Goal: Information Seeking & Learning: Learn about a topic

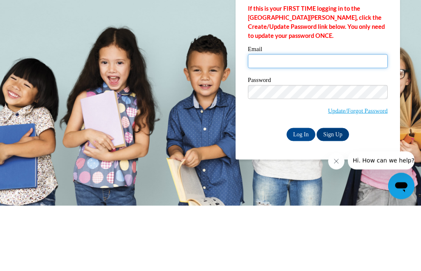
type input "peggym@ymcaatlanta.org"
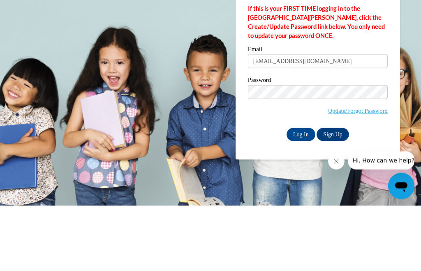
click at [301, 193] on input "Log In" at bounding box center [301, 199] width 29 height 13
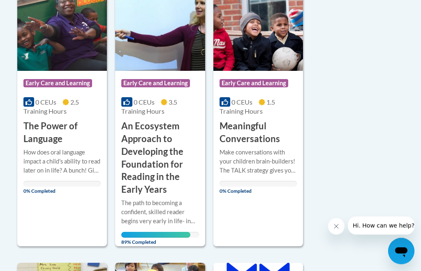
scroll to position [222, 0]
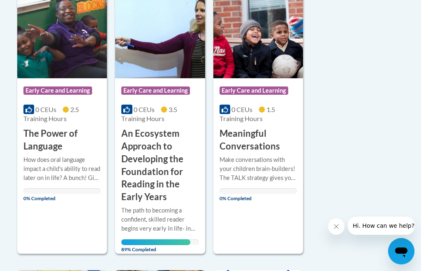
click at [273, 147] on h3 "Meaningful Conversations" at bounding box center [258, 140] width 77 height 26
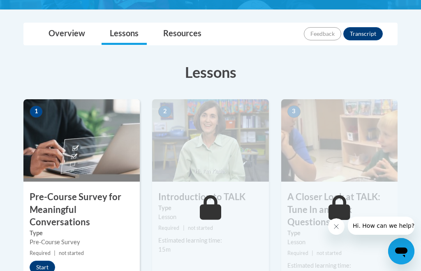
scroll to position [192, 0]
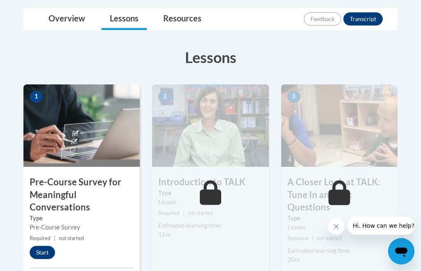
click at [46, 251] on button "Start" at bounding box center [43, 252] width 26 height 13
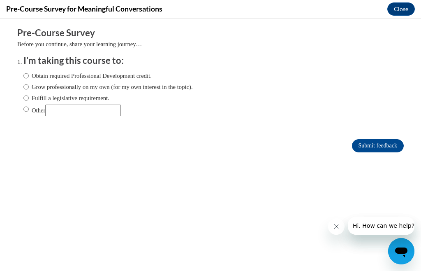
scroll to position [0, 0]
click at [29, 75] on input "Obtain required Professional Development credit." at bounding box center [25, 75] width 5 height 9
radio input "true"
click at [383, 145] on input "Submit feedback" at bounding box center [378, 145] width 52 height 13
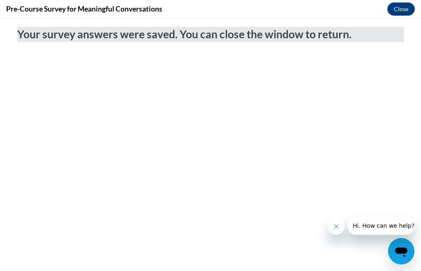
click at [404, 9] on button "Close" at bounding box center [402, 8] width 28 height 13
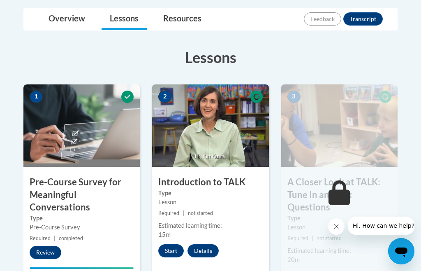
click at [167, 252] on button "Start" at bounding box center [171, 250] width 26 height 13
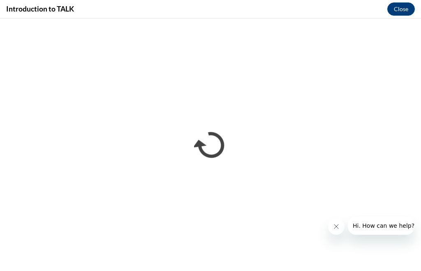
click at [404, 9] on button "Close" at bounding box center [402, 8] width 28 height 13
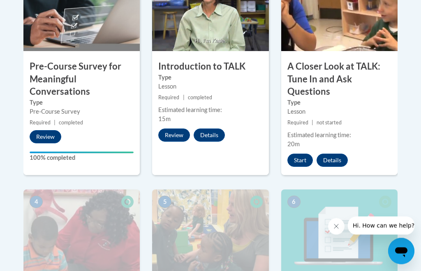
scroll to position [308, 0]
click at [297, 156] on button "Start" at bounding box center [301, 159] width 26 height 13
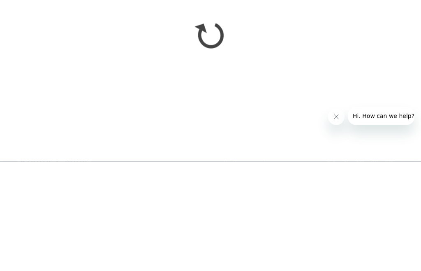
scroll to position [623, 0]
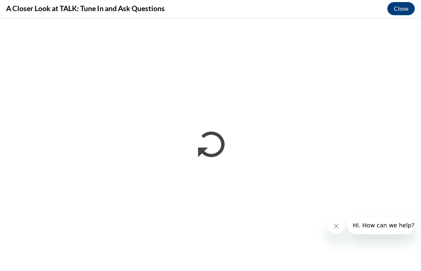
click at [406, 9] on button "Close" at bounding box center [402, 8] width 28 height 13
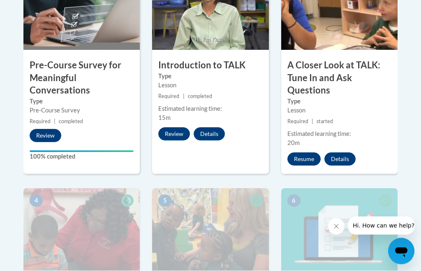
scroll to position [309, 0]
click at [301, 155] on button "Resume" at bounding box center [304, 158] width 33 height 13
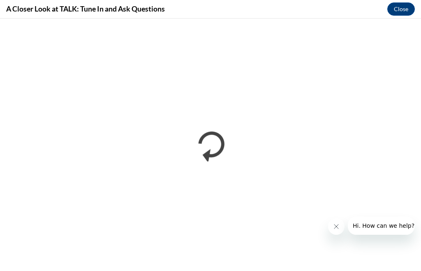
scroll to position [549, 0]
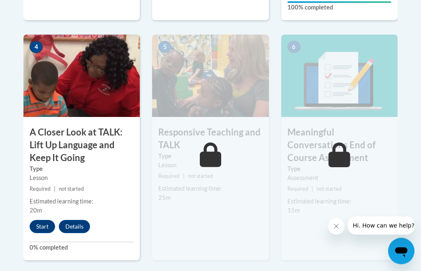
scroll to position [482, 0]
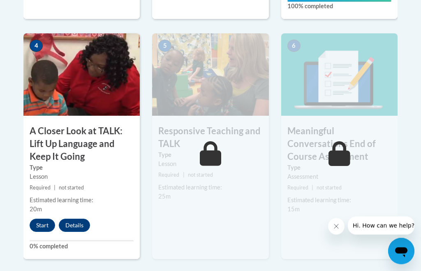
click at [42, 219] on button "Start" at bounding box center [43, 225] width 26 height 13
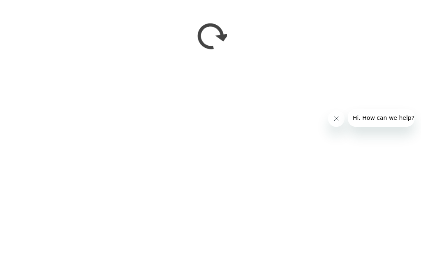
scroll to position [652, 0]
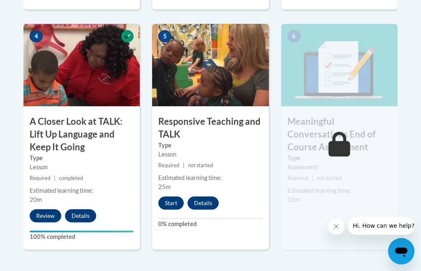
scroll to position [492, 0]
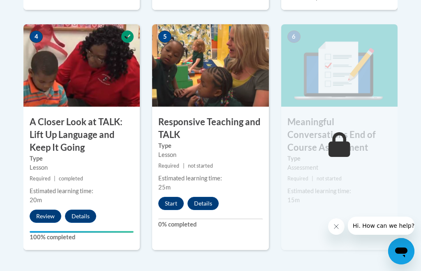
click at [174, 199] on button "Start" at bounding box center [171, 203] width 26 height 13
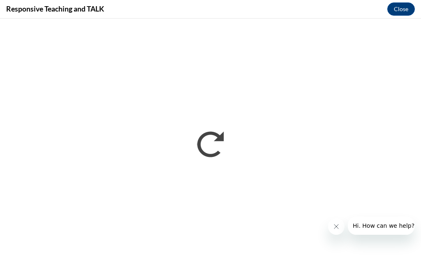
scroll to position [0, 0]
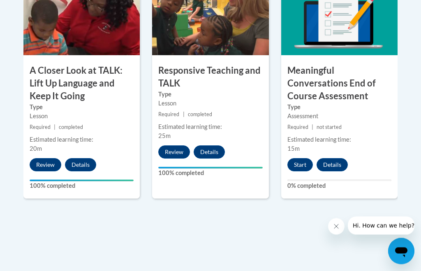
scroll to position [543, 0]
click at [302, 166] on button "Start" at bounding box center [301, 164] width 26 height 13
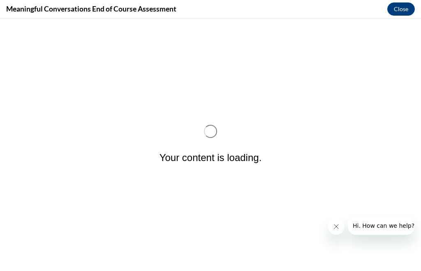
scroll to position [0, 0]
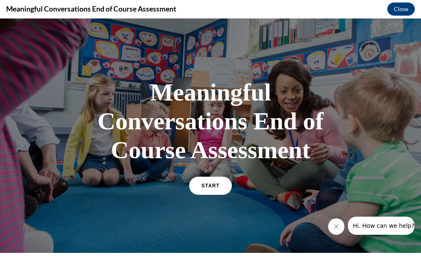
click at [223, 189] on link "START" at bounding box center [210, 185] width 43 height 18
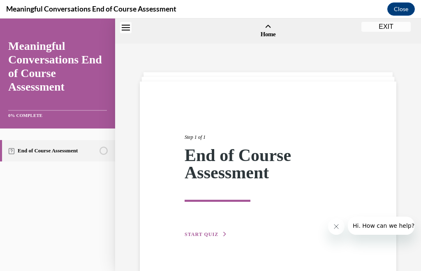
scroll to position [26, 0]
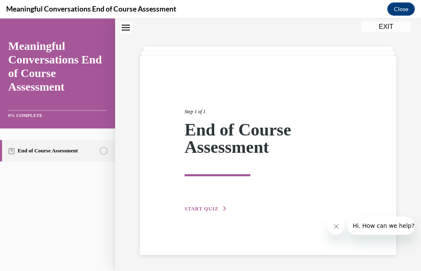
click at [212, 206] on span "START QUIZ" at bounding box center [202, 209] width 34 height 6
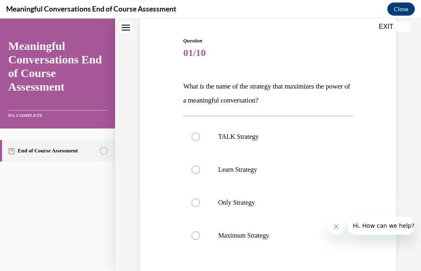
scroll to position [78, 0]
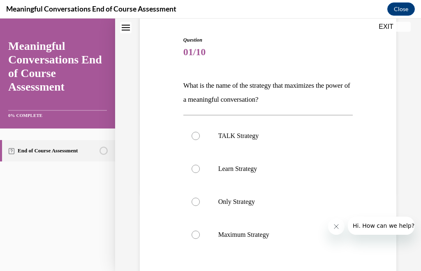
click at [194, 143] on label "TALK Strategy" at bounding box center [268, 135] width 170 height 33
click at [194, 140] on input "TALK Strategy" at bounding box center [196, 136] width 8 height 8
radio input "true"
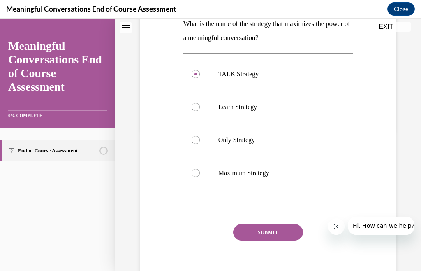
click at [271, 228] on button "SUBMIT" at bounding box center [268, 232] width 70 height 16
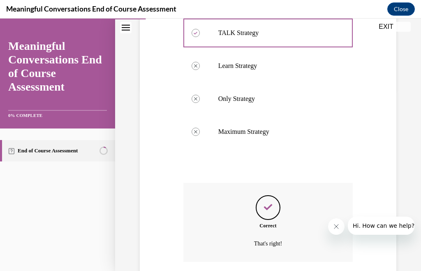
scroll to position [206, 0]
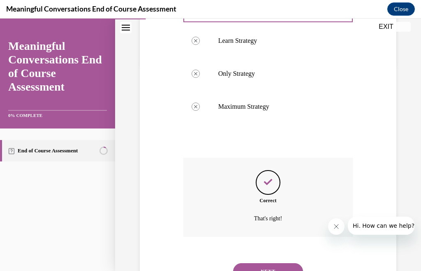
click at [263, 263] on button "NEXT" at bounding box center [268, 271] width 70 height 16
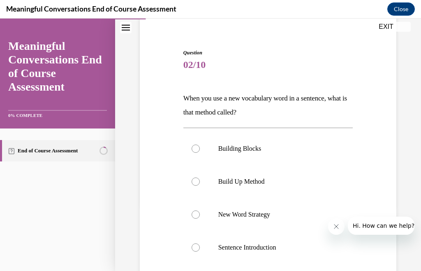
scroll to position [83, 0]
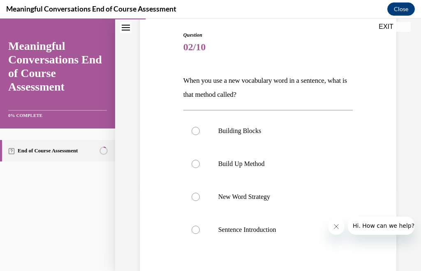
click at [195, 201] on label "New Word Strategy" at bounding box center [268, 196] width 170 height 33
click at [195, 201] on input "New Word Strategy" at bounding box center [196, 197] width 8 height 8
radio input "true"
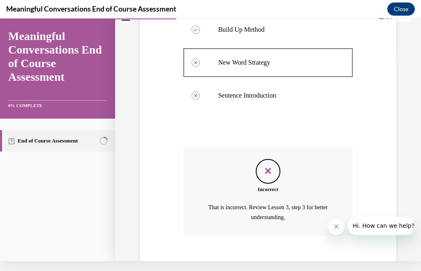
scroll to position [216, 0]
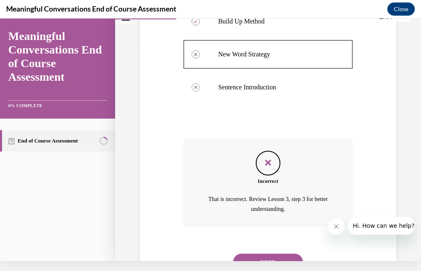
click at [260, 253] on button "NEXT" at bounding box center [268, 261] width 70 height 16
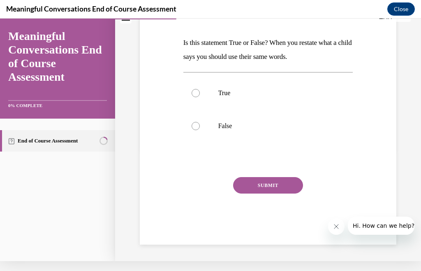
scroll to position [74, 0]
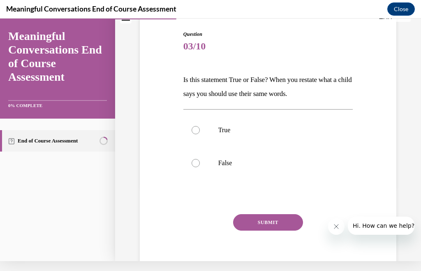
click at [197, 162] on div at bounding box center [196, 163] width 8 height 8
click at [197, 162] on input "False" at bounding box center [196, 163] width 8 height 8
radio input "true"
click at [260, 221] on button "SUBMIT" at bounding box center [268, 222] width 70 height 16
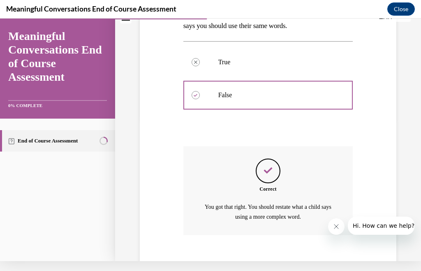
scroll to position [150, 0]
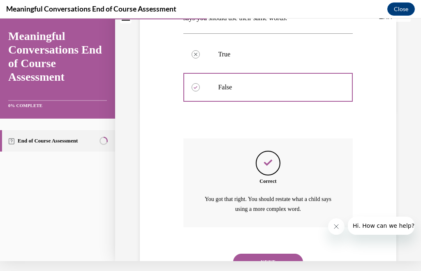
click at [269, 253] on button "NEXT" at bounding box center [268, 261] width 70 height 16
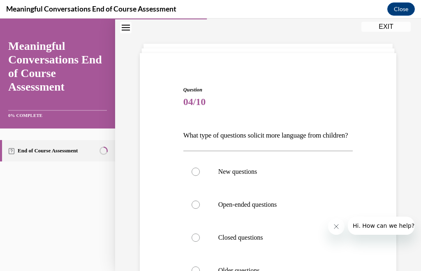
scroll to position [29, 0]
click at [195, 208] on div at bounding box center [196, 204] width 8 height 8
click at [195, 208] on input "Open-ended questions" at bounding box center [196, 204] width 8 height 8
radio input "true"
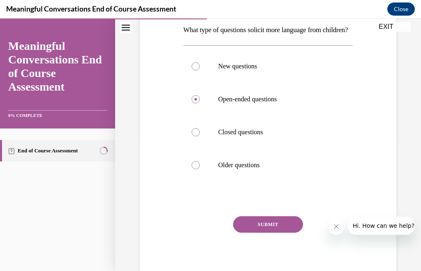
click at [255, 232] on button "SUBMIT" at bounding box center [268, 224] width 70 height 16
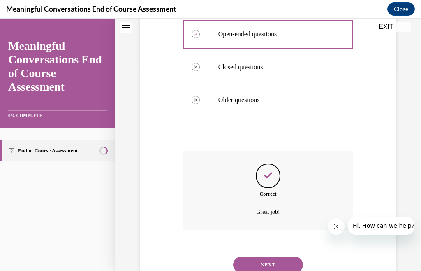
scroll to position [206, 0]
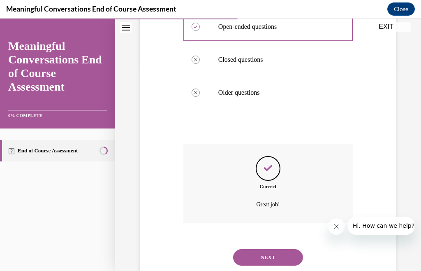
click at [263, 257] on button "NEXT" at bounding box center [268, 257] width 70 height 16
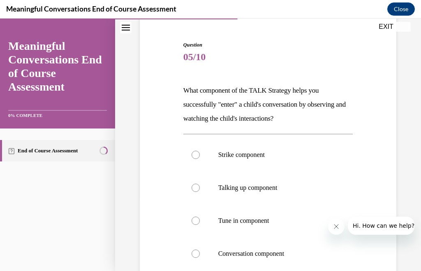
scroll to position [76, 0]
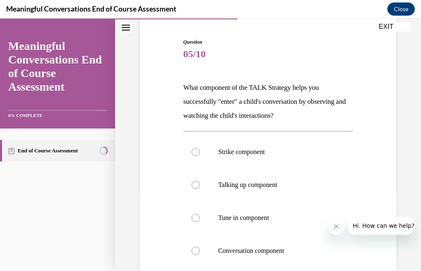
click at [195, 218] on div at bounding box center [196, 218] width 8 height 8
click at [195, 218] on input "Tune in component" at bounding box center [196, 218] width 8 height 8
radio input "true"
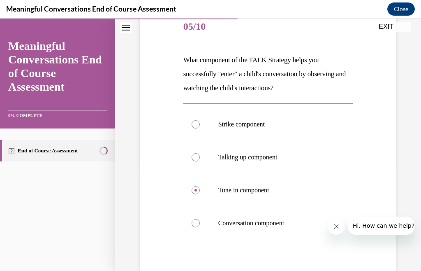
scroll to position [111, 0]
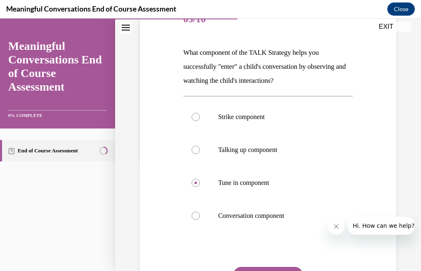
click at [258, 270] on button "SUBMIT" at bounding box center [268, 275] width 70 height 16
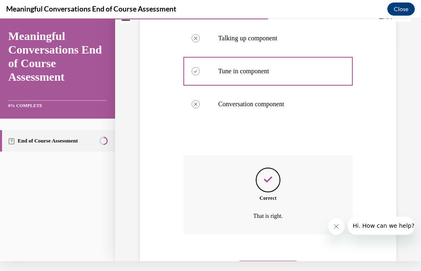
scroll to position [220, 0]
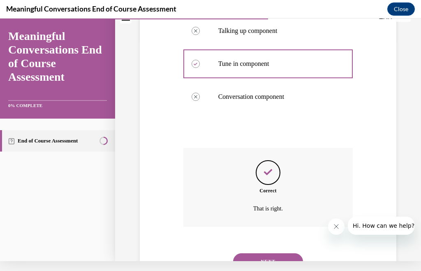
click at [258, 253] on button "NEXT" at bounding box center [268, 261] width 70 height 16
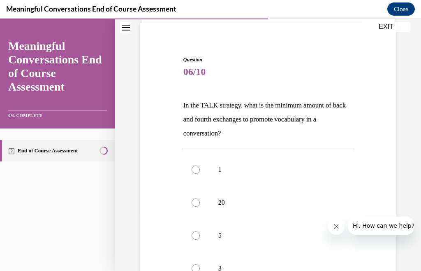
scroll to position [68, 0]
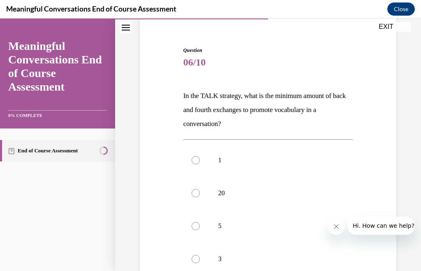
click at [194, 223] on div at bounding box center [196, 226] width 8 height 8
click at [194, 223] on input "5" at bounding box center [196, 226] width 8 height 8
radio input "true"
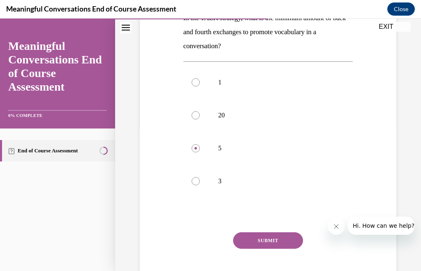
click at [251, 241] on button "SUBMIT" at bounding box center [268, 240] width 70 height 16
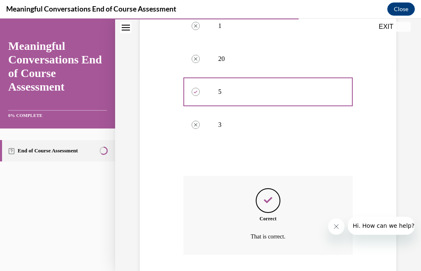
scroll to position [220, 0]
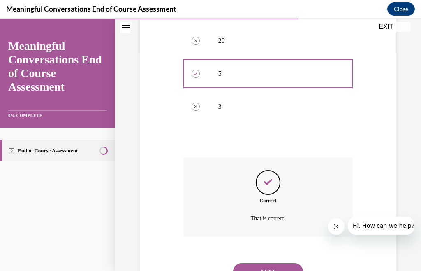
click at [258, 263] on button "NEXT" at bounding box center [268, 271] width 70 height 16
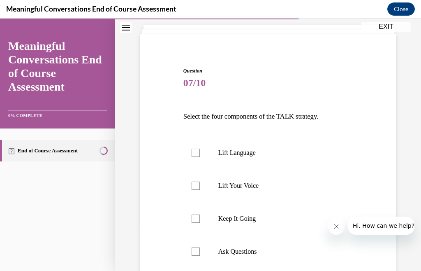
scroll to position [49, 0]
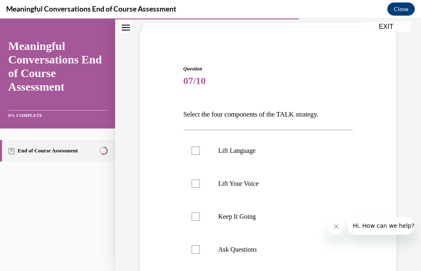
click at [194, 149] on div at bounding box center [196, 150] width 8 height 8
click at [194, 149] on input "Lift Language" at bounding box center [196, 150] width 8 height 8
checkbox input "true"
click at [195, 218] on div at bounding box center [196, 216] width 8 height 8
click at [195, 218] on input "Keep It Going" at bounding box center [196, 216] width 8 height 8
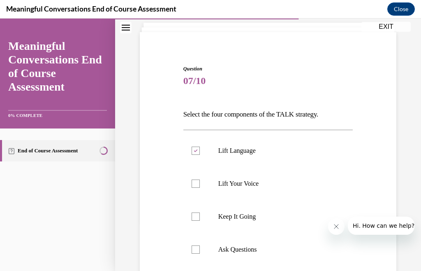
checkbox input "true"
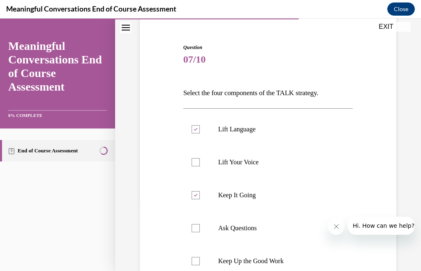
scroll to position [76, 0]
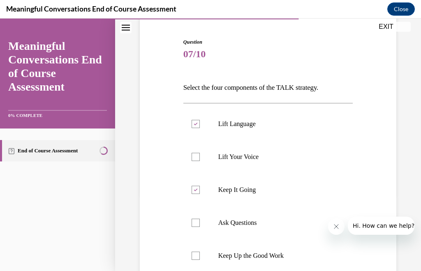
click at [193, 225] on div at bounding box center [196, 222] width 8 height 8
click at [193, 225] on input "Ask Questions" at bounding box center [196, 222] width 8 height 8
checkbox input "true"
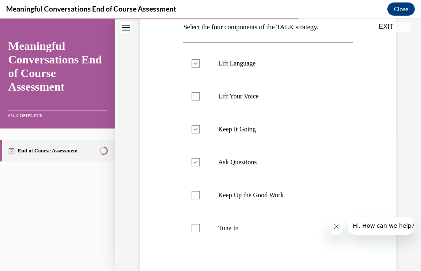
scroll to position [137, 0]
click at [193, 228] on div at bounding box center [196, 228] width 8 height 8
click at [193, 228] on input "Tune In" at bounding box center [196, 228] width 8 height 8
checkbox input "true"
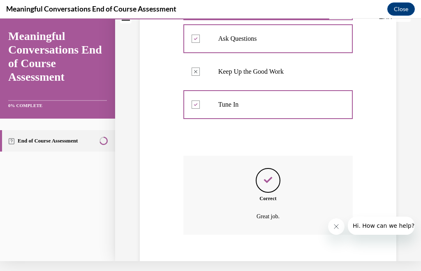
scroll to position [258, 0]
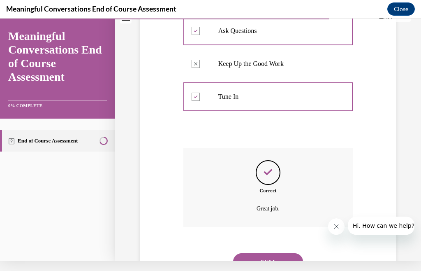
click at [256, 253] on button "NEXT" at bounding box center [268, 261] width 70 height 16
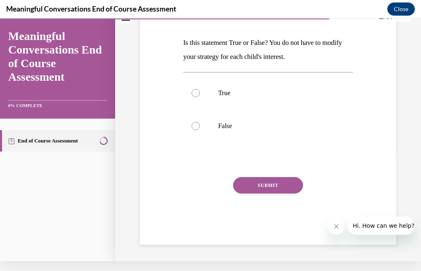
scroll to position [74, 0]
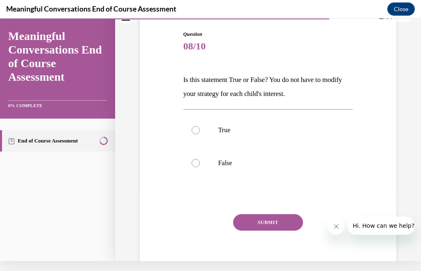
click at [197, 163] on div at bounding box center [196, 163] width 8 height 8
click at [197, 163] on input "False" at bounding box center [196, 163] width 8 height 8
radio input "true"
click at [260, 221] on button "SUBMIT" at bounding box center [268, 222] width 70 height 16
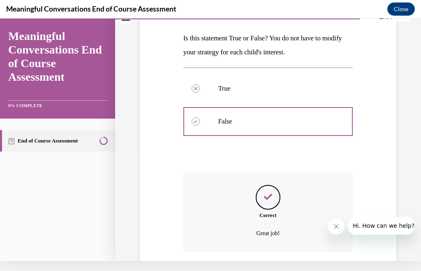
scroll to position [140, 0]
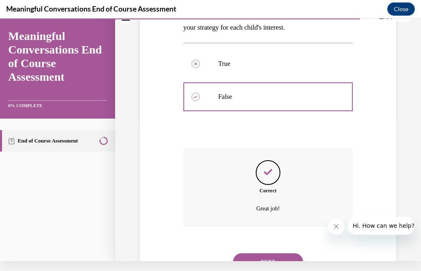
click at [260, 255] on button "NEXT" at bounding box center [268, 261] width 70 height 16
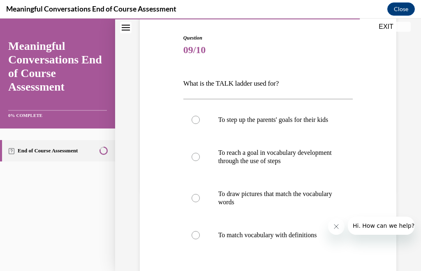
scroll to position [80, 0]
click at [197, 161] on div at bounding box center [196, 157] width 8 height 8
click at [197, 161] on input "To reach a goal in vocabulary development through the use of steps" at bounding box center [196, 157] width 8 height 8
radio input "true"
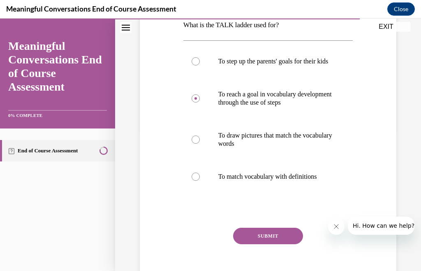
click at [253, 244] on button "SUBMIT" at bounding box center [268, 235] width 70 height 16
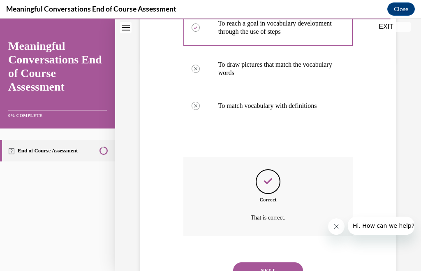
scroll to position [217, 0]
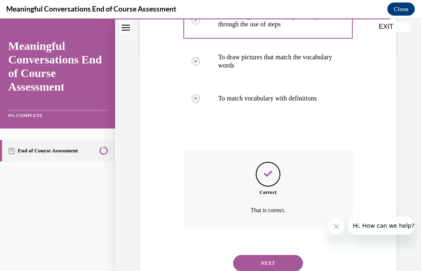
click at [262, 264] on button "NEXT" at bounding box center [268, 263] width 70 height 16
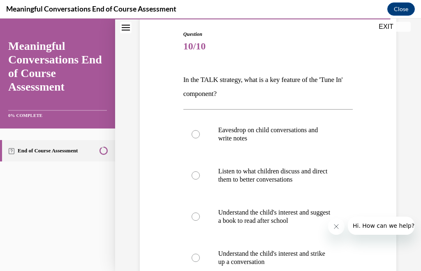
scroll to position [87, 0]
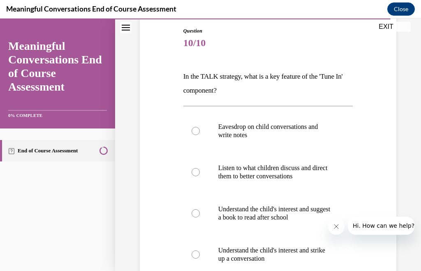
click at [191, 213] on label "Understand the child's interest and suggest a book to read after school" at bounding box center [268, 213] width 170 height 41
click at [192, 213] on input "Understand the child's interest and suggest a book to read after school" at bounding box center [196, 213] width 8 height 8
radio input "true"
click at [195, 256] on div at bounding box center [196, 254] width 8 height 8
click at [195, 256] on input "Understand the child's interest and strike up a conversation" at bounding box center [196, 254] width 8 height 8
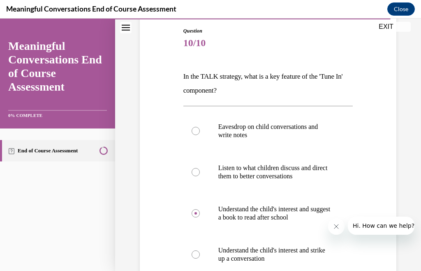
radio input "true"
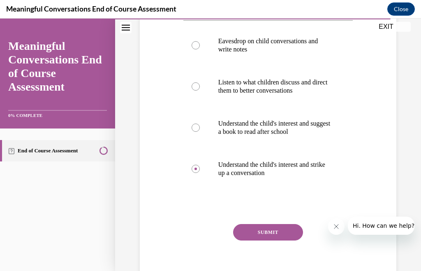
click at [256, 233] on button "SUBMIT" at bounding box center [268, 232] width 70 height 16
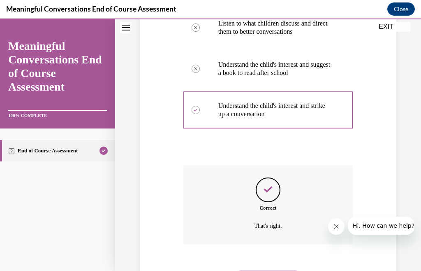
scroll to position [239, 0]
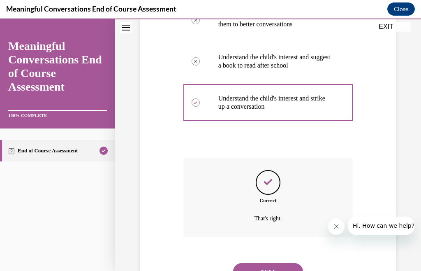
click at [263, 263] on button "NEXT" at bounding box center [268, 271] width 70 height 16
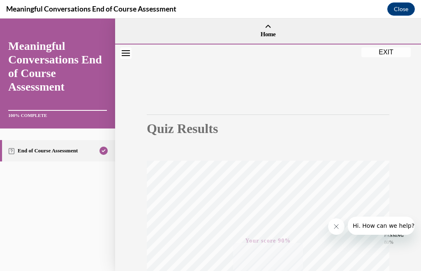
scroll to position [0, 0]
click at [389, 53] on button "EXIT" at bounding box center [386, 52] width 49 height 10
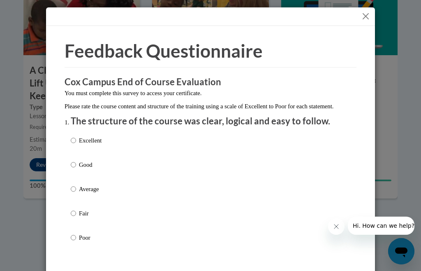
click at [75, 141] on input "Excellent" at bounding box center [73, 140] width 5 height 9
radio input "true"
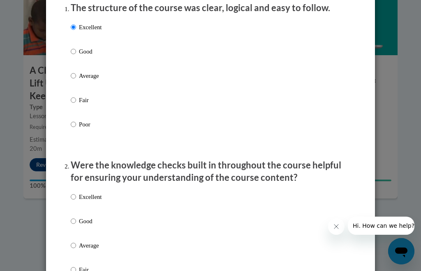
scroll to position [116, 0]
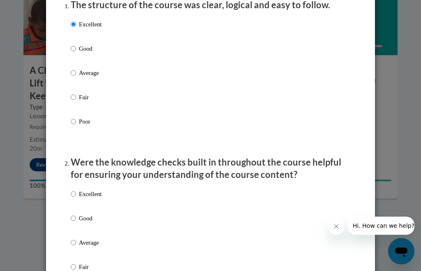
click at [74, 214] on input "Good" at bounding box center [73, 218] width 5 height 9
radio input "true"
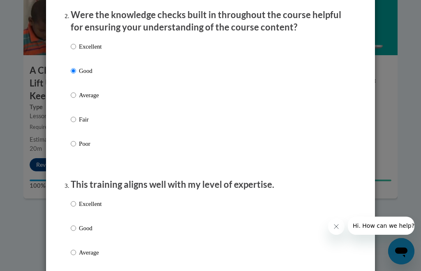
scroll to position [267, 0]
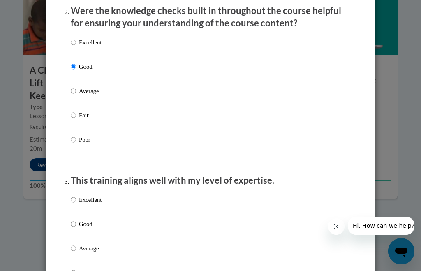
click at [76, 200] on input "Excellent" at bounding box center [73, 199] width 5 height 9
radio input "true"
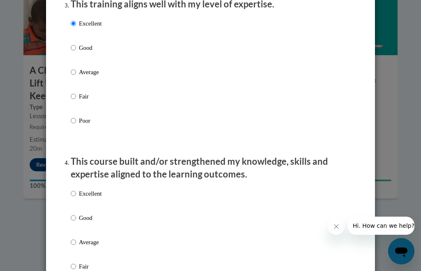
scroll to position [454, 0]
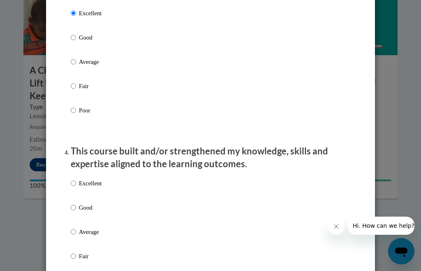
click at [72, 181] on input "Excellent" at bounding box center [73, 183] width 5 height 9
radio input "true"
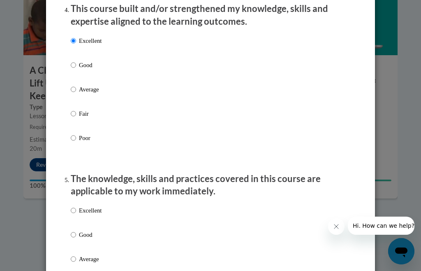
scroll to position [598, 0]
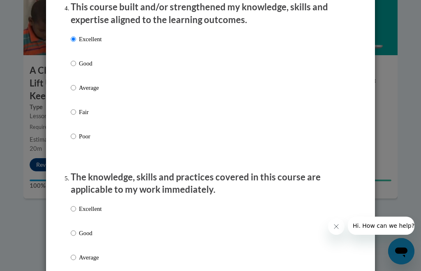
click at [74, 204] on input "Excellent" at bounding box center [73, 208] width 5 height 9
radio input "true"
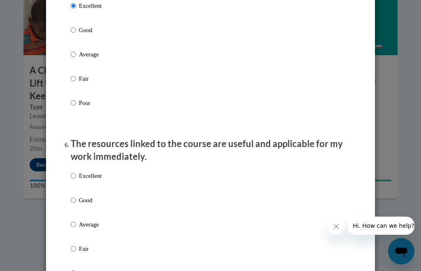
scroll to position [800, 0]
click at [76, 176] on input "Excellent" at bounding box center [73, 176] width 5 height 9
radio input "true"
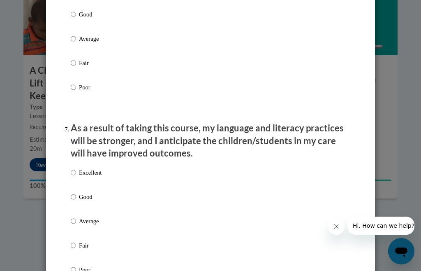
scroll to position [987, 0]
click at [73, 171] on input "Excellent" at bounding box center [73, 171] width 5 height 9
radio input "true"
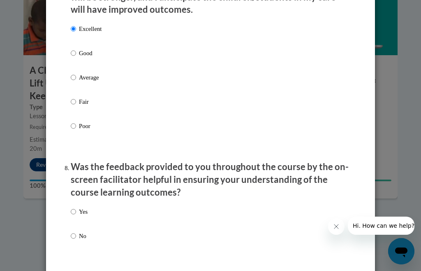
scroll to position [1137, 0]
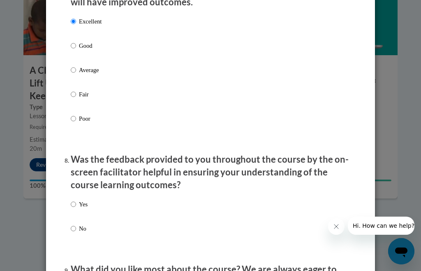
click at [76, 200] on input "Yes" at bounding box center [73, 204] width 5 height 9
radio input "true"
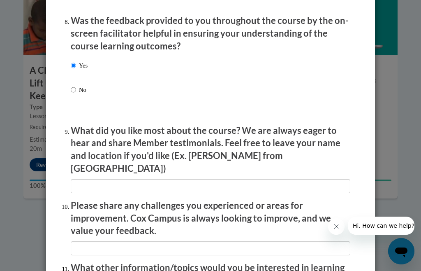
scroll to position [1277, 0]
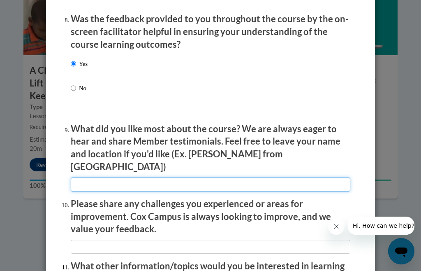
click at [103, 177] on input "textbox" at bounding box center [211, 184] width 280 height 14
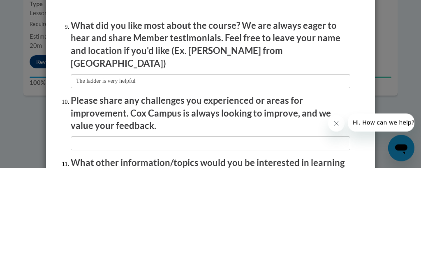
scroll to position [646, 0]
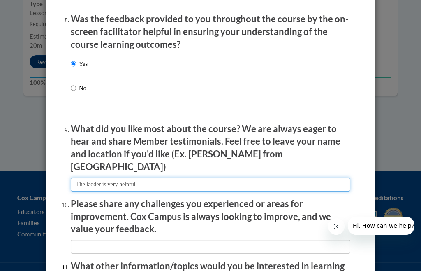
type input "The ladder is very helpful"
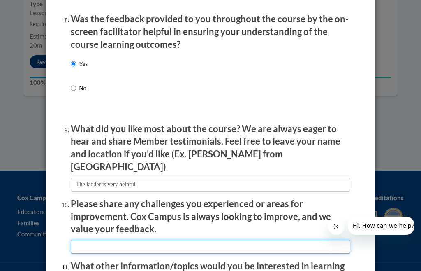
click at [108, 239] on input "textbox" at bounding box center [211, 246] width 280 height 14
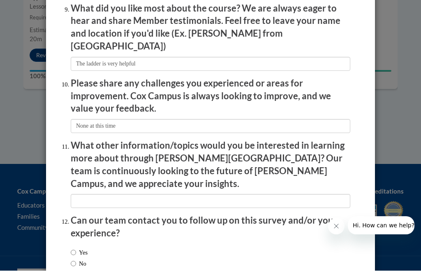
scroll to position [1397, 0]
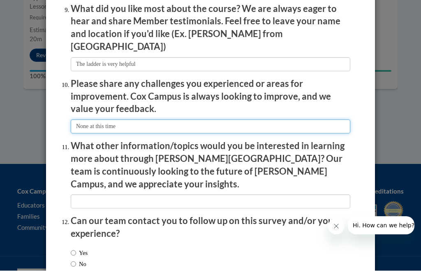
type input "None at this time"
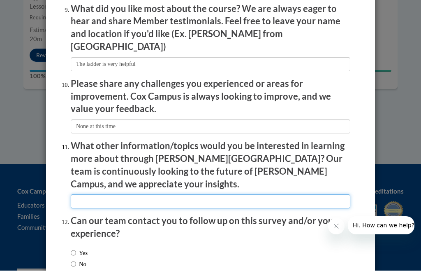
click at [107, 195] on input "textbox" at bounding box center [211, 202] width 280 height 14
type input "None at this time"
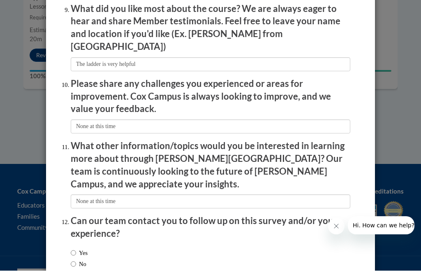
click at [72, 248] on input "Yes" at bounding box center [73, 252] width 5 height 9
radio input "true"
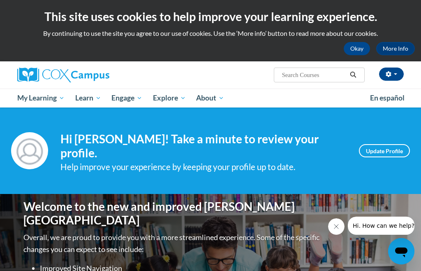
click at [396, 74] on span "button" at bounding box center [395, 74] width 3 height 2
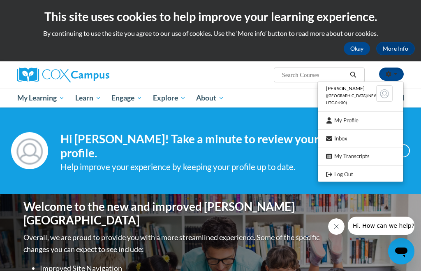
click at [353, 175] on link "Log Out" at bounding box center [361, 174] width 86 height 10
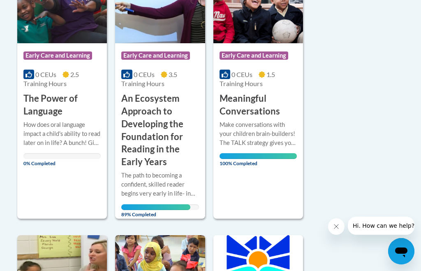
scroll to position [257, 0]
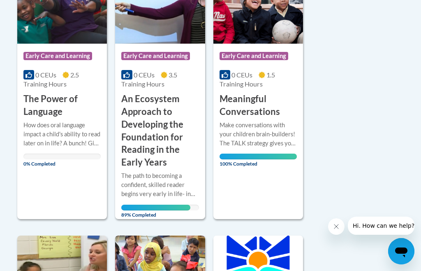
click at [149, 197] on div "The path to becoming a confident, skilled reader begins very early in life- in …" at bounding box center [159, 190] width 77 height 39
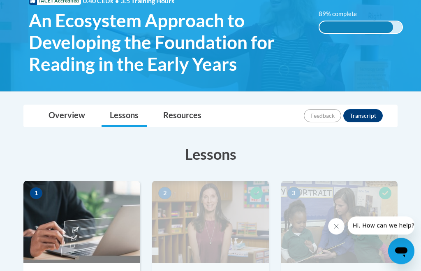
scroll to position [137, 0]
click at [369, 115] on button "Transcript" at bounding box center [363, 115] width 39 height 13
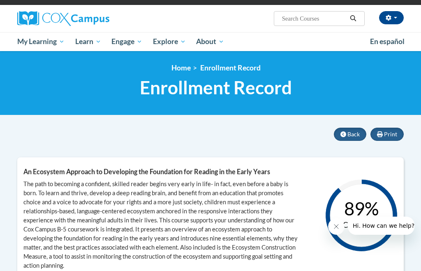
scroll to position [51, 0]
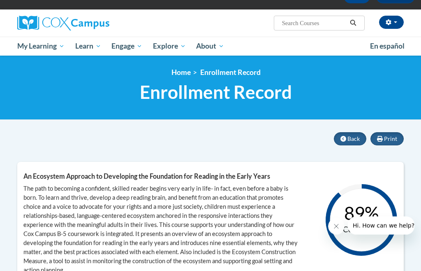
click at [355, 138] on span "Back" at bounding box center [354, 138] width 12 height 7
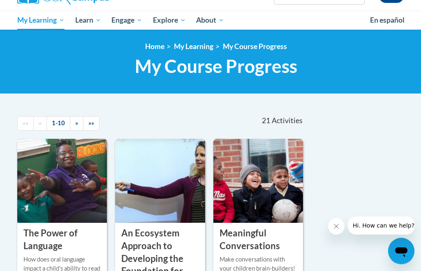
scroll to position [78, 0]
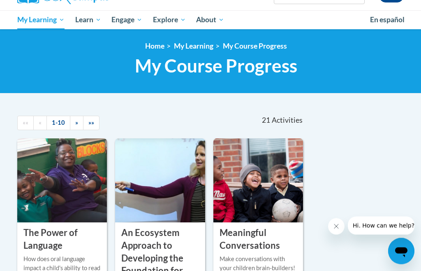
click at [235, 255] on div "Make conversations with your children brain-builders! The TALK strategy gives y…" at bounding box center [258, 268] width 77 height 27
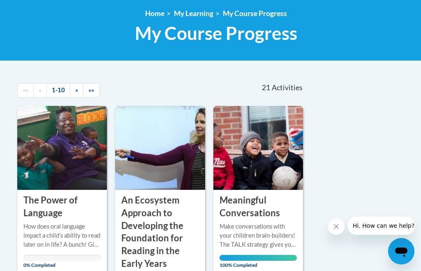
scroll to position [104, 0]
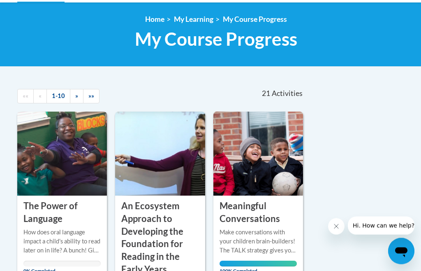
click at [55, 221] on h3 "The Power of Language" at bounding box center [61, 213] width 77 height 26
